Goal: Task Accomplishment & Management: Manage account settings

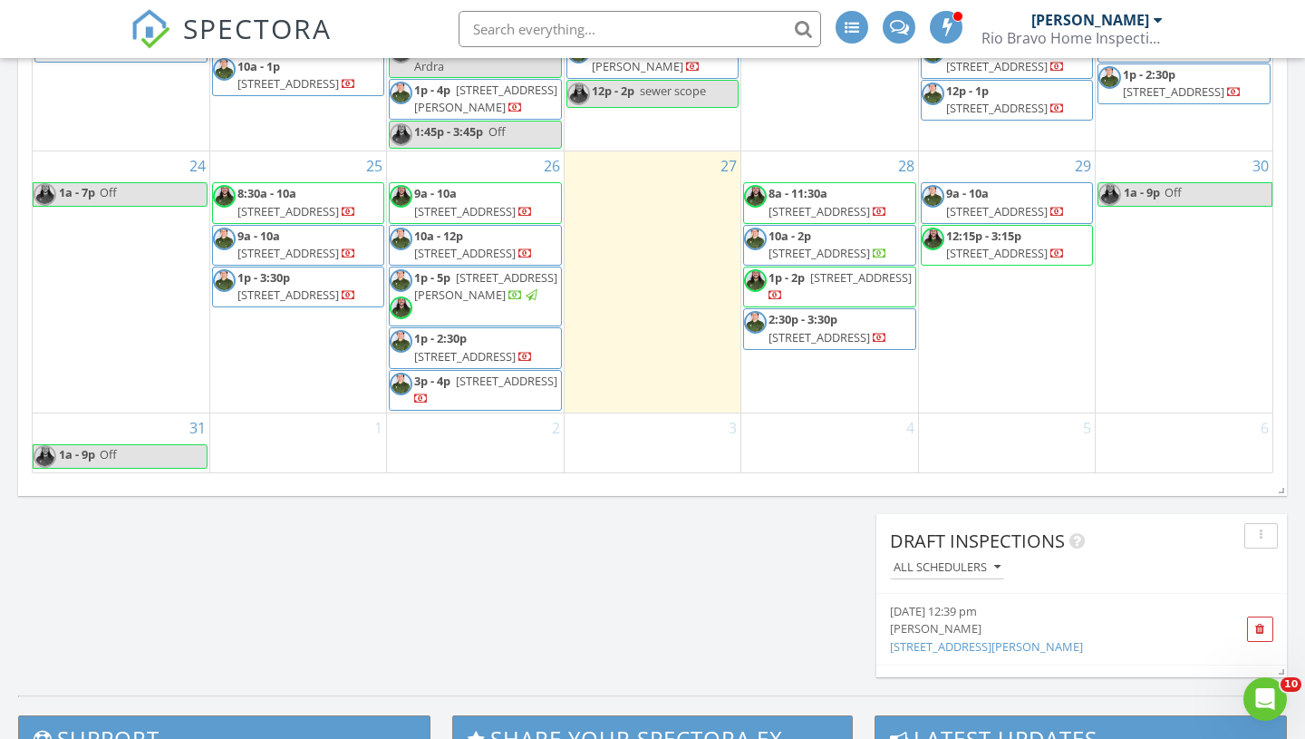
scroll to position [720, 0]
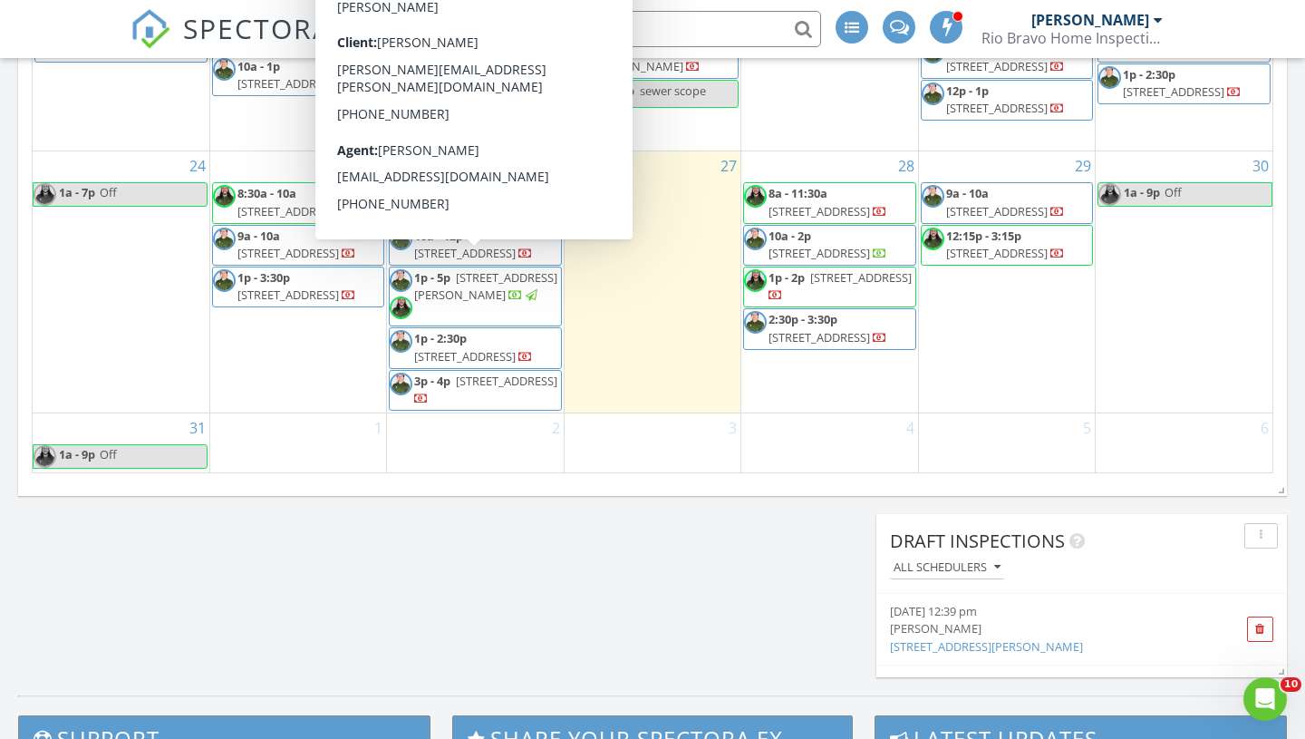
click at [509, 283] on span "[STREET_ADDRESS][PERSON_NAME]" at bounding box center [485, 286] width 143 height 34
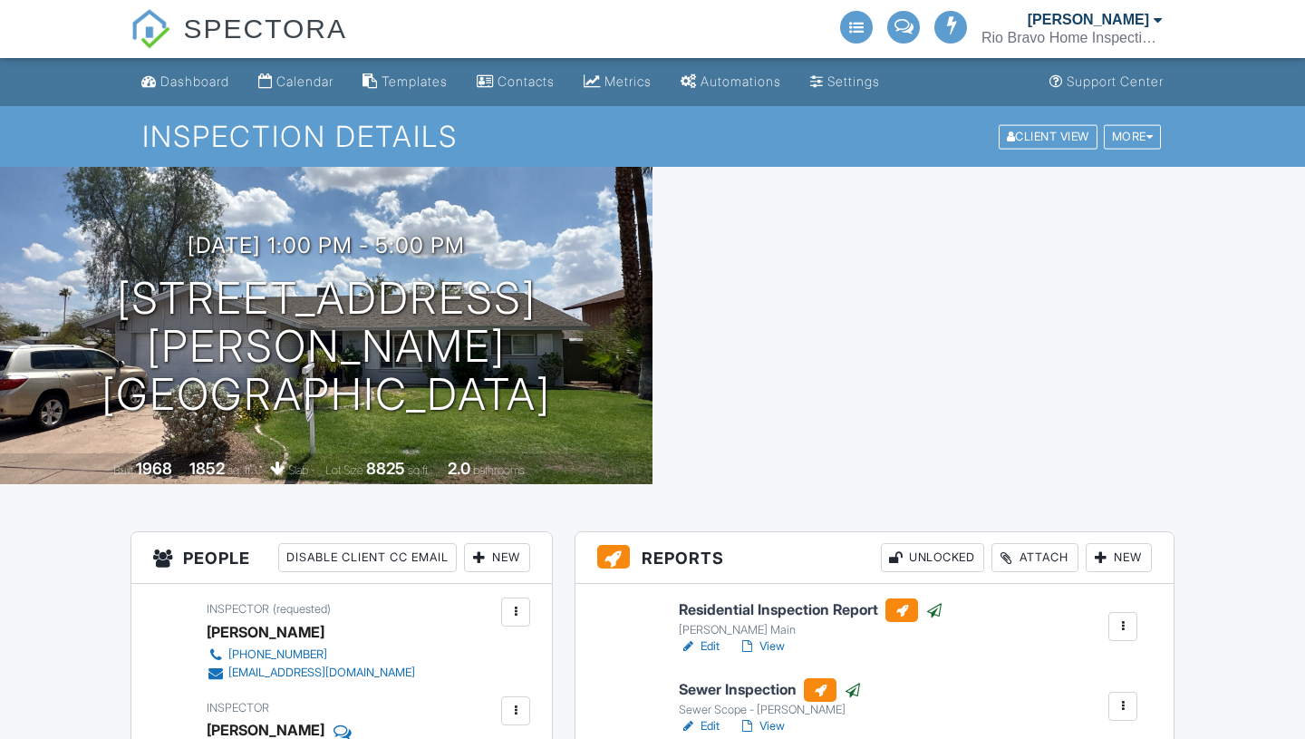
scroll to position [36, 0]
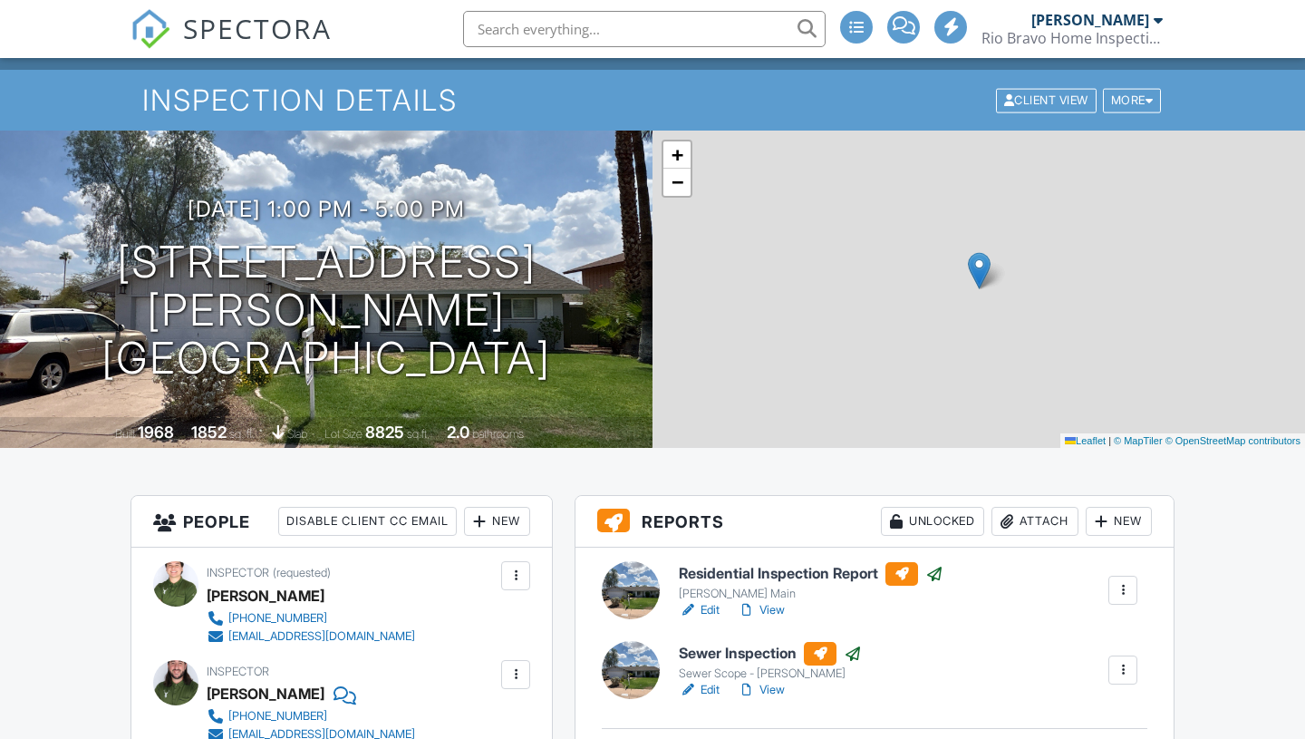
click at [1034, 507] on div "Attach" at bounding box center [1035, 521] width 87 height 29
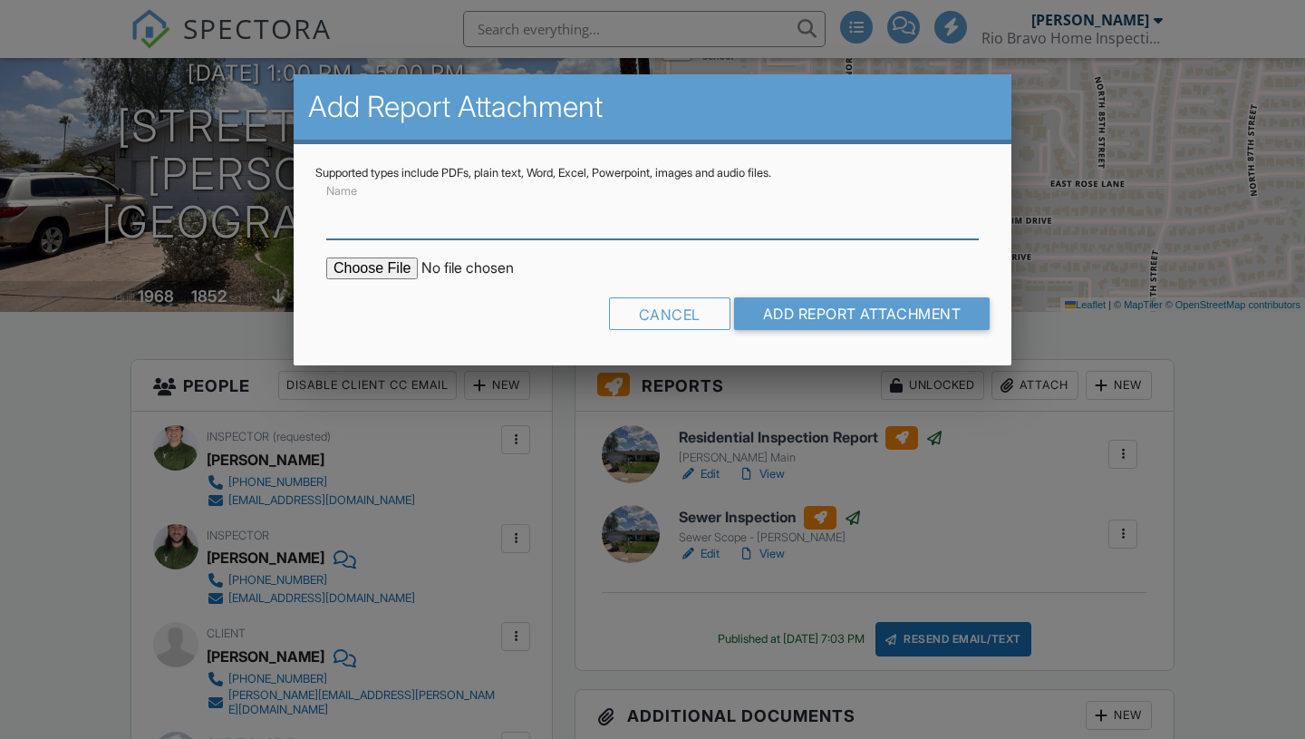
scroll to position [172, 0]
type input "Termite Inspection"
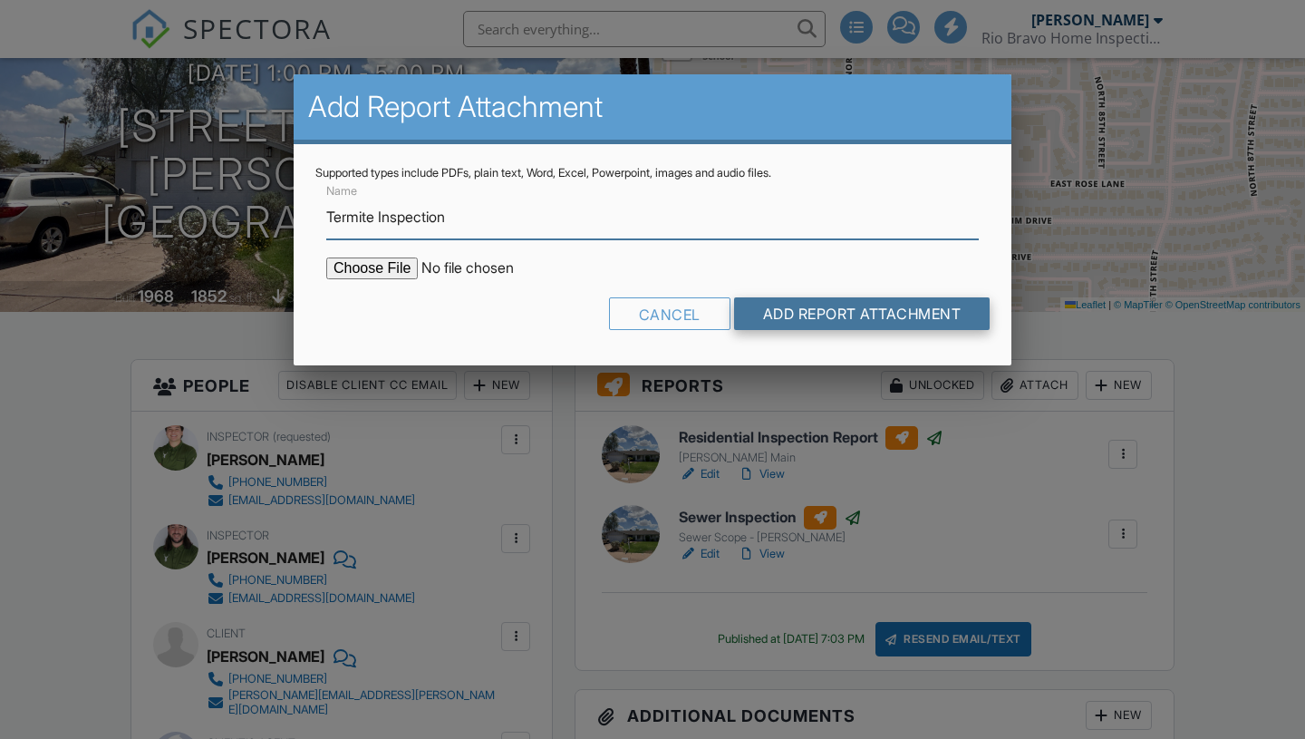
scroll to position [0, 0]
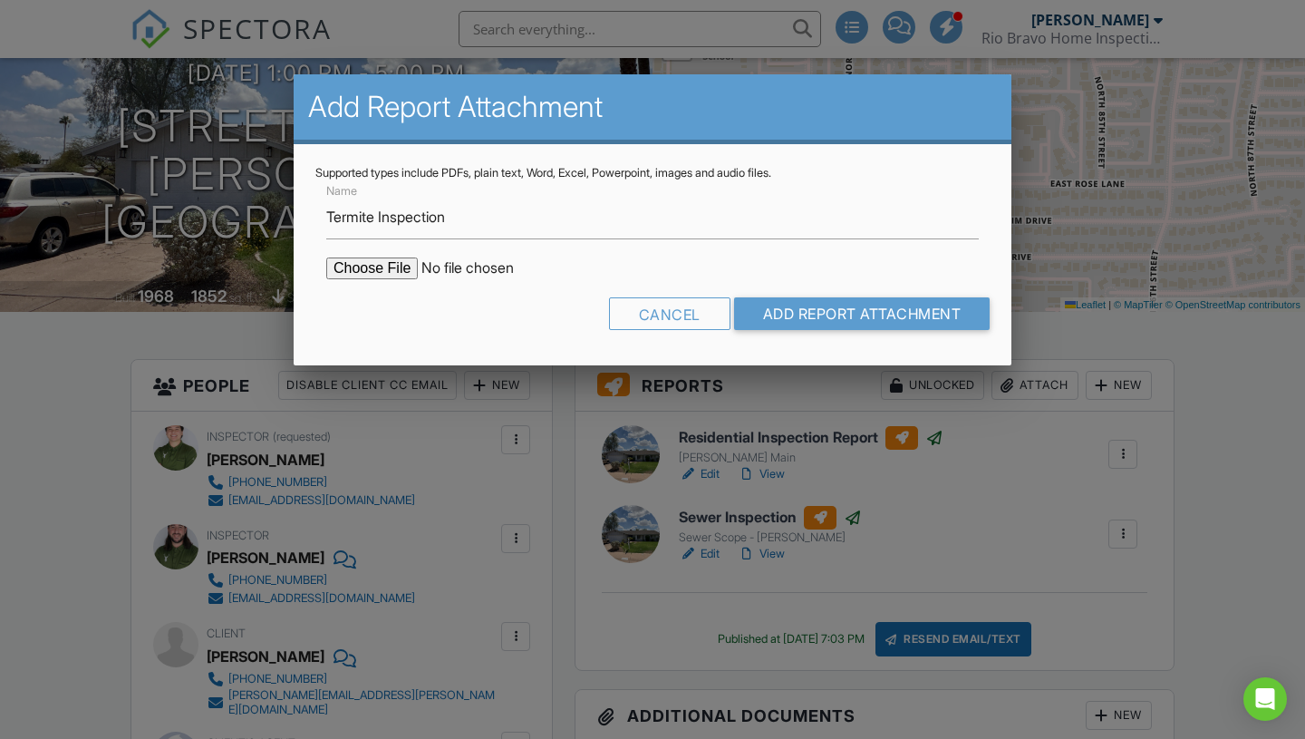
type input "C:\fakepath\8343EEdwardsAveScottsdaleAZ85250_riobravo-1.pdf"
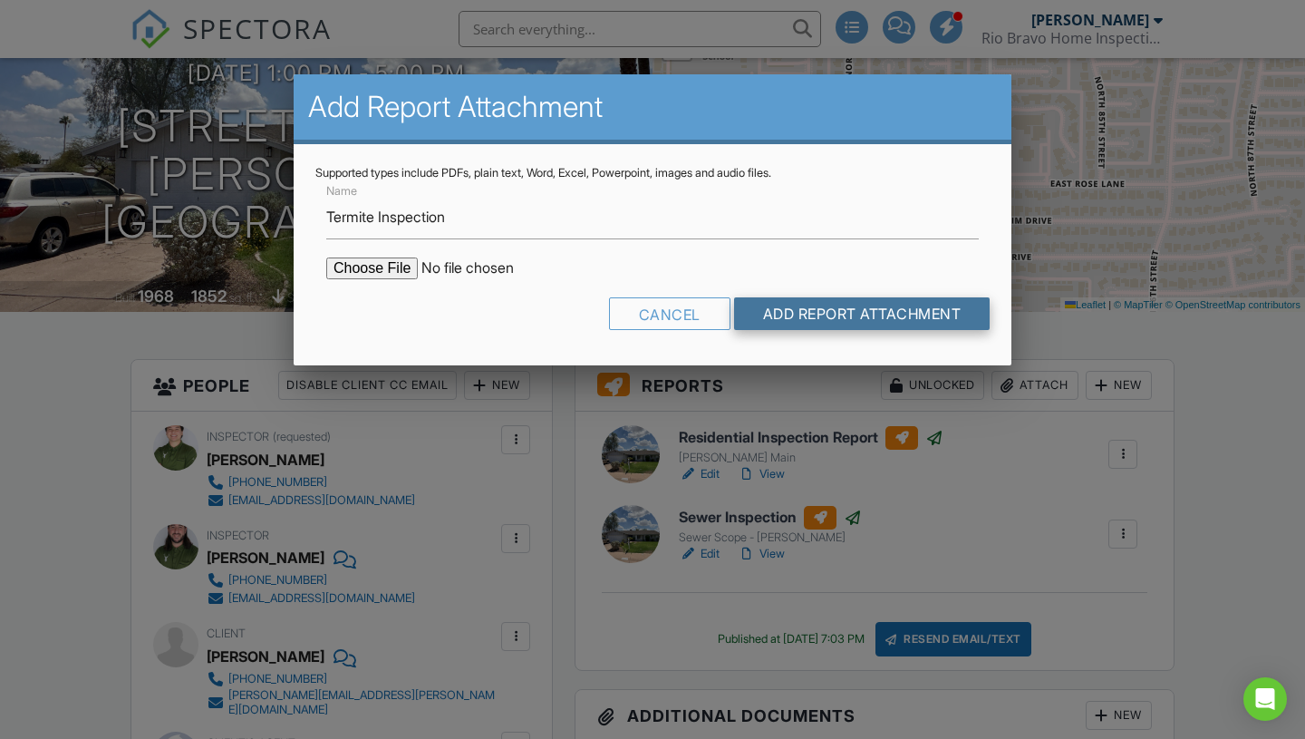
click at [928, 314] on input "Add Report Attachment" at bounding box center [862, 313] width 257 height 33
